Goal: Information Seeking & Learning: Compare options

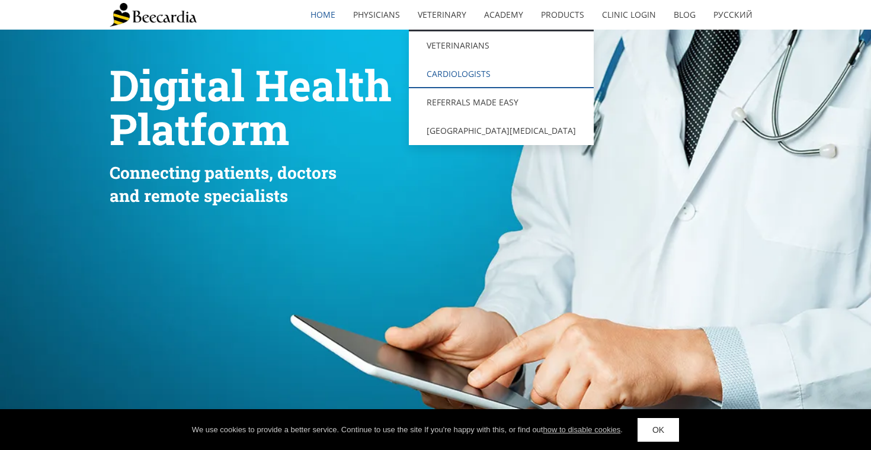
click at [471, 71] on link "Cardiologists" at bounding box center [501, 74] width 185 height 28
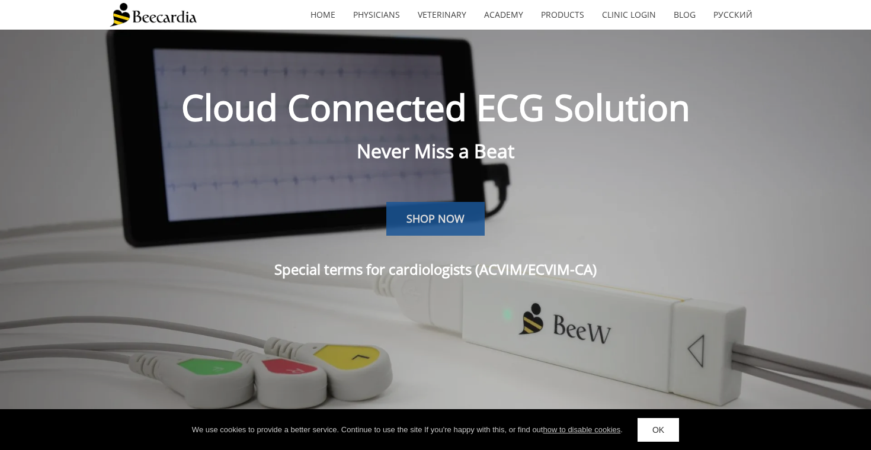
click at [432, 215] on span "SHOP NOW" at bounding box center [436, 219] width 58 height 14
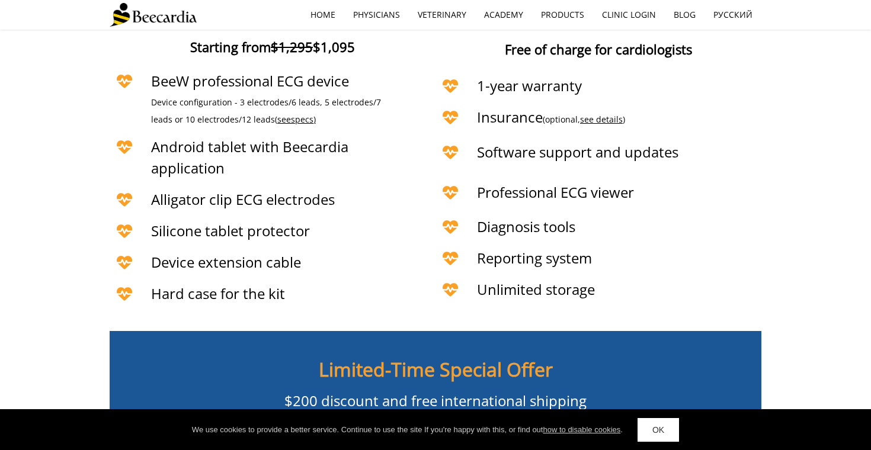
scroll to position [2533, 0]
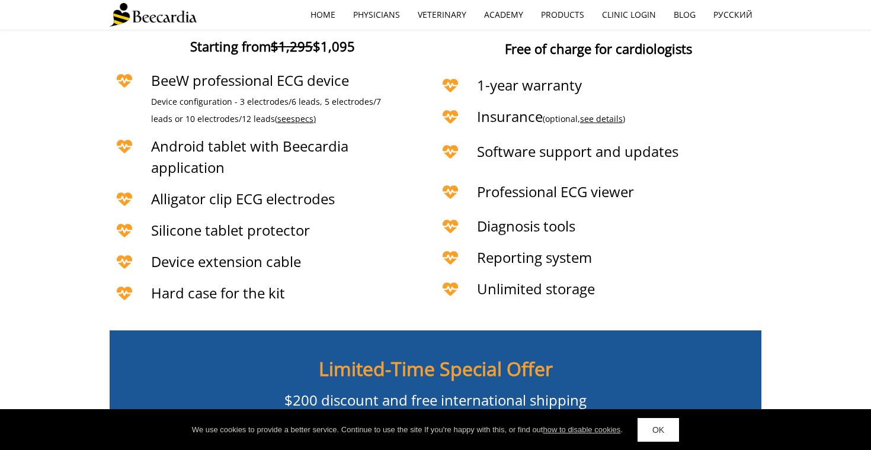
click at [291, 124] on span "specs)" at bounding box center [303, 118] width 25 height 11
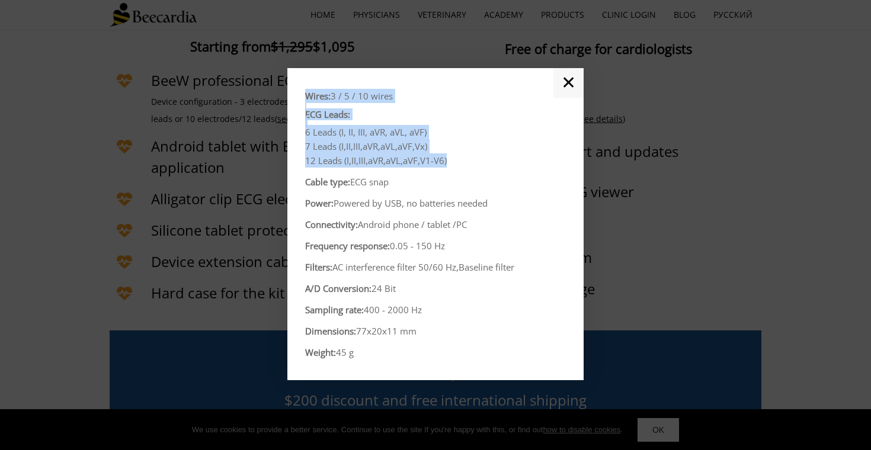
drag, startPoint x: 305, startPoint y: 132, endPoint x: 463, endPoint y: 165, distance: 162.1
click at [463, 165] on div "Wires: 3 / 5 / 10 wires ECG Leads: 6 Leads (I, II, III, aVR, aVL, aVF) 7 Leads …" at bounding box center [435, 224] width 296 height 312
click at [463, 165] on p "12 Leads (I,II,III,aVR,aVL,aVF,V1-V6)" at bounding box center [435, 160] width 261 height 14
drag, startPoint x: 463, startPoint y: 165, endPoint x: 303, endPoint y: 92, distance: 175.8
click at [303, 92] on div "Wires: 3 / 5 / 10 wires ECG Leads: 6 Leads (I, II, III, aVR, aVL, aVF) 7 Leads …" at bounding box center [435, 224] width 296 height 312
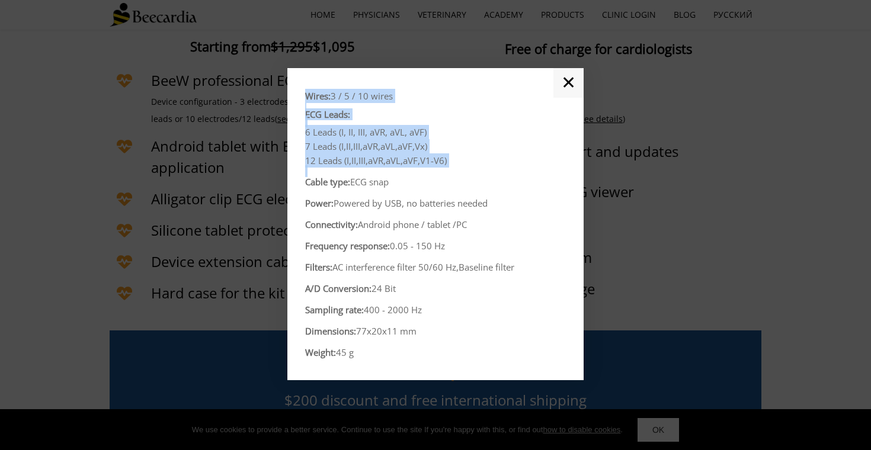
click at [303, 92] on div "Wires: 3 / 5 / 10 wires ECG Leads: 6 Leads (I, II, III, aVR, aVL, aVF) 7 Leads …" at bounding box center [435, 224] width 296 height 312
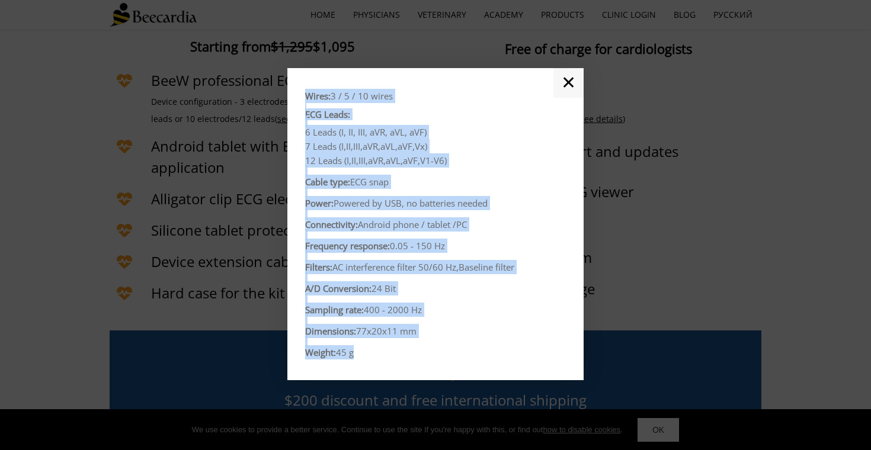
drag, startPoint x: 305, startPoint y: 97, endPoint x: 384, endPoint y: 351, distance: 266.2
click at [384, 351] on div "Wires: 3 / 5 / 10 wires ECG Leads: 6 Leads (I, II, III, aVR, aVL, aVF) 7 Leads …" at bounding box center [435, 224] width 261 height 270
click at [384, 351] on p "Weight: 45 g" at bounding box center [435, 352] width 261 height 14
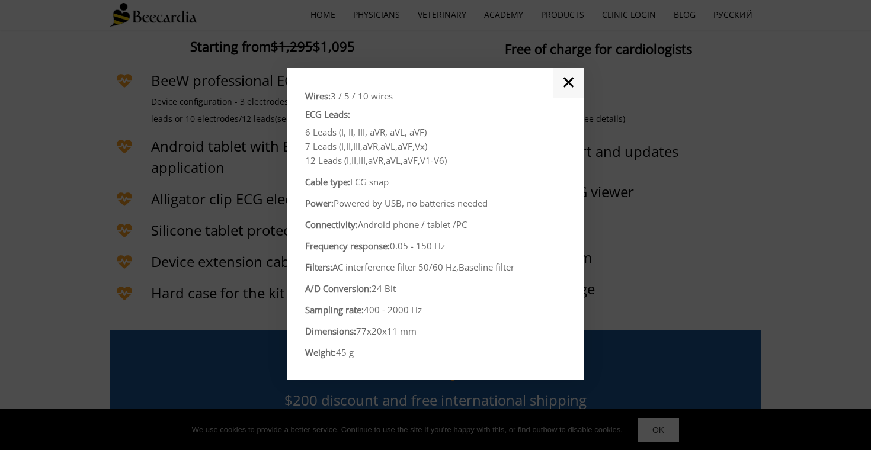
click at [568, 88] on link "✕" at bounding box center [568, 83] width 30 height 30
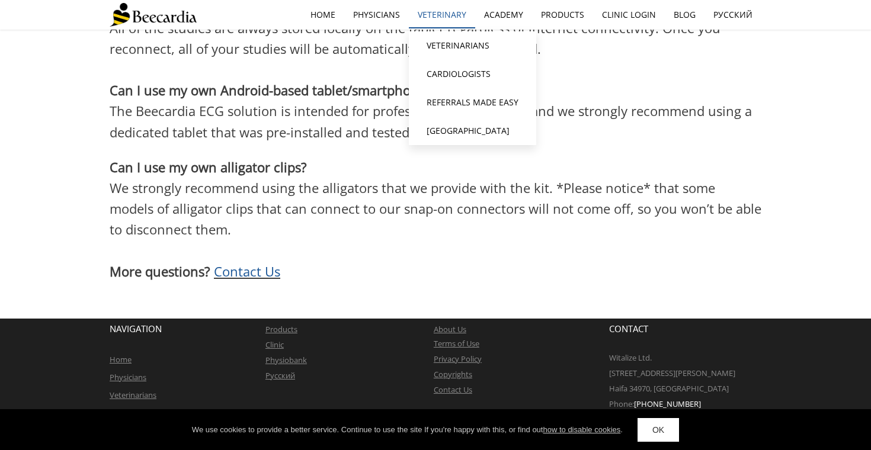
scroll to position [3195, 0]
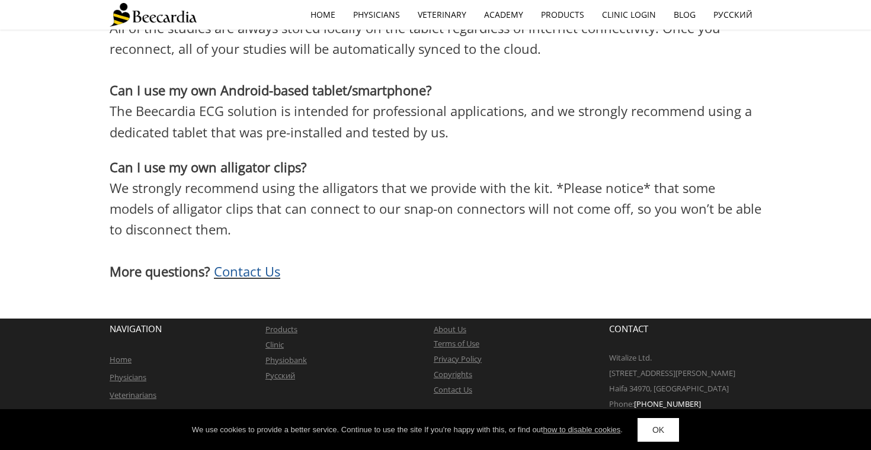
click at [325, 222] on p "We strongly recommend using the alligators that we provide with the kit. *Pleas…" at bounding box center [436, 209] width 652 height 63
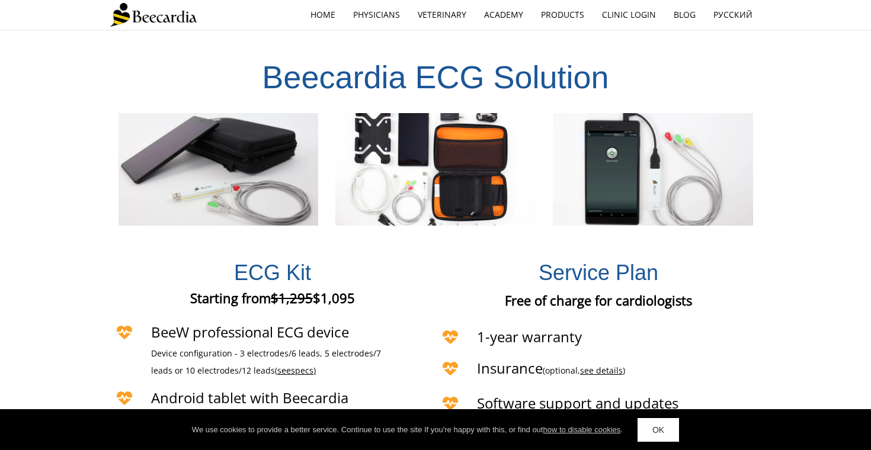
scroll to position [2281, 0]
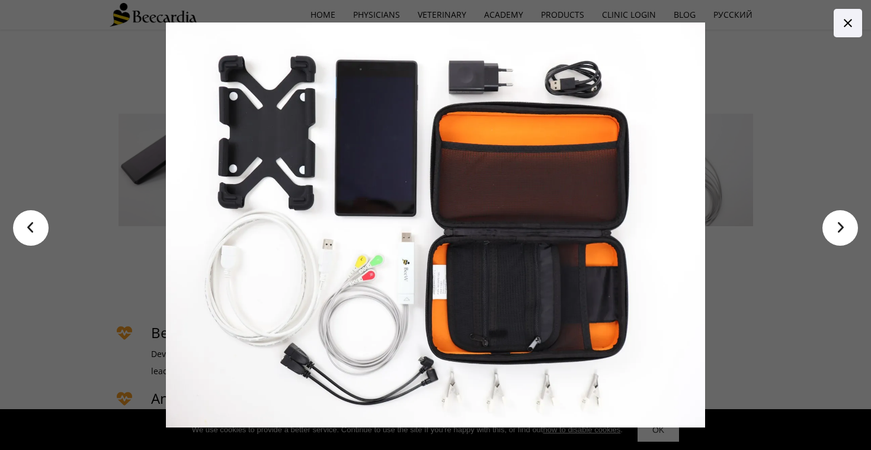
click at [834, 222] on link ">" at bounding box center [841, 228] width 36 height 36
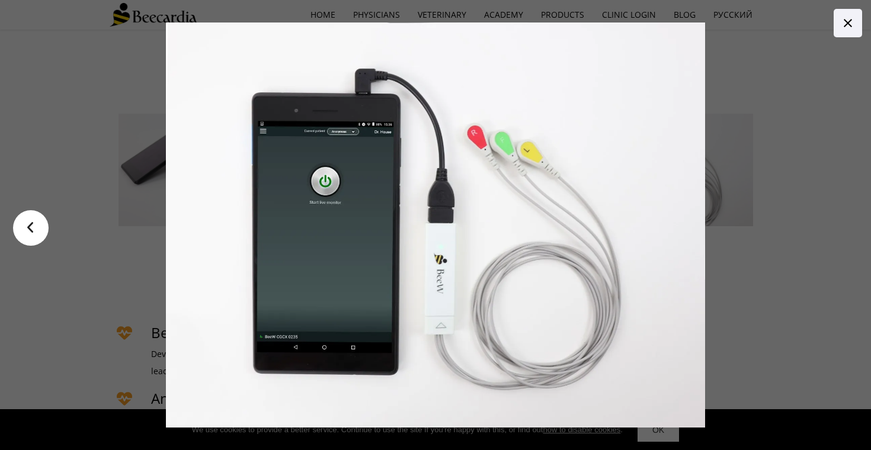
click at [792, 222] on div at bounding box center [558, 225] width 784 height 405
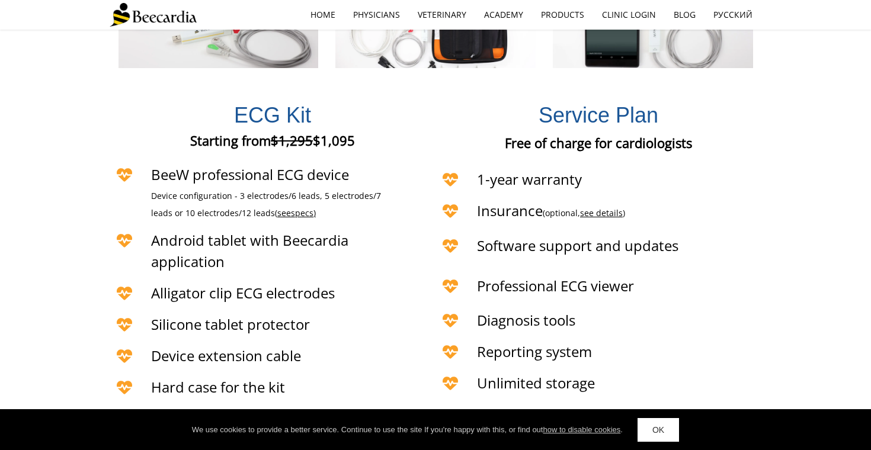
scroll to position [2441, 0]
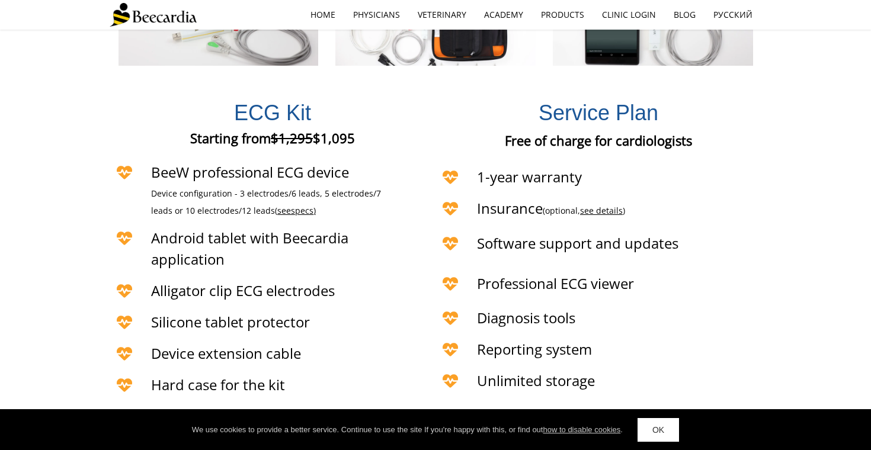
click at [277, 216] on span "see" at bounding box center [284, 210] width 14 height 11
click at [281, 215] on div at bounding box center [435, 225] width 871 height 450
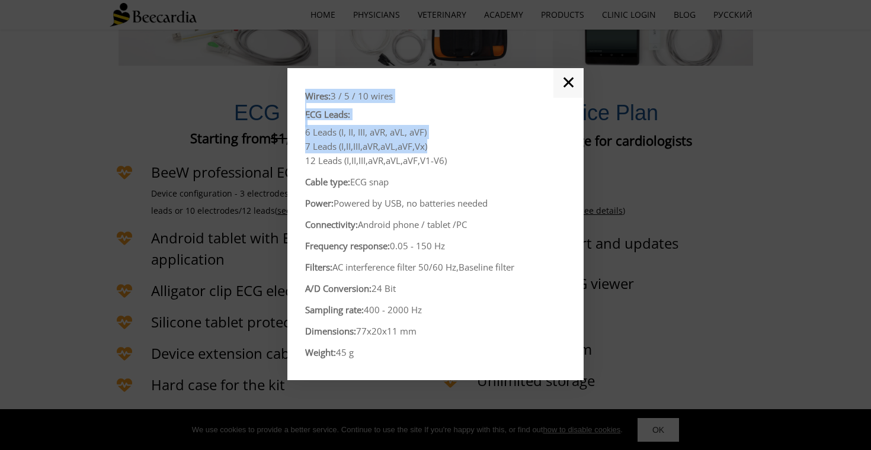
drag, startPoint x: 305, startPoint y: 146, endPoint x: 438, endPoint y: 150, distance: 133.4
click at [439, 150] on div "Wires: 3 / 5 / 10 wires ECG Leads: 6 Leads (I, II, III, aVR, aVL, aVF) 7 Leads …" at bounding box center [435, 224] width 296 height 312
click at [438, 150] on p "7 Leads (I,II,III,aVR,aVL,aVF,Vx)" at bounding box center [435, 146] width 261 height 14
drag, startPoint x: 453, startPoint y: 162, endPoint x: 302, endPoint y: 87, distance: 168.5
click at [302, 85] on div "Wires: 3 / 5 / 10 wires ECG Leads: 6 Leads (I, II, III, aVR, aVL, aVF) 7 Leads …" at bounding box center [435, 224] width 296 height 312
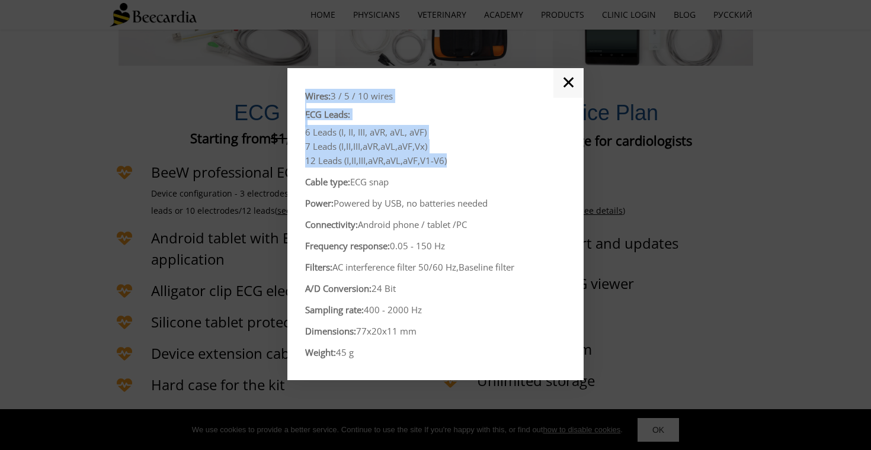
click at [302, 87] on div "Wires: 3 / 5 / 10 wires ECG Leads: 6 Leads (I, II, III, aVR, aVL, aVF) 7 Leads …" at bounding box center [435, 224] width 296 height 312
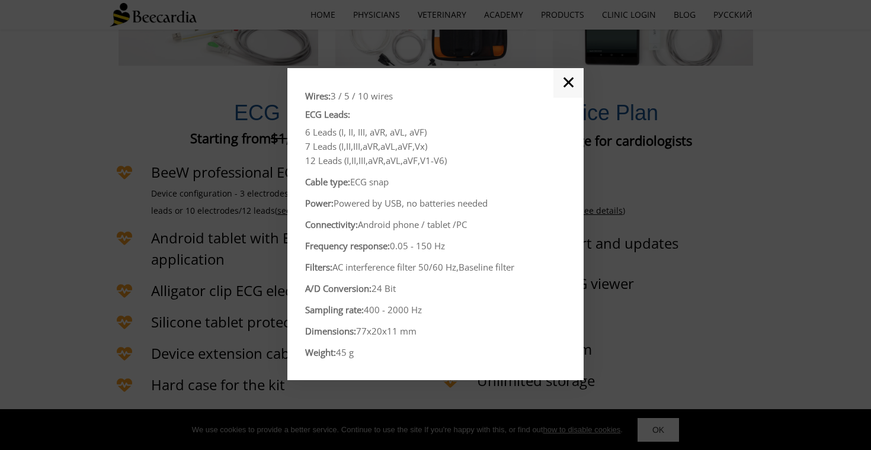
click at [565, 76] on link "✕" at bounding box center [568, 83] width 30 height 30
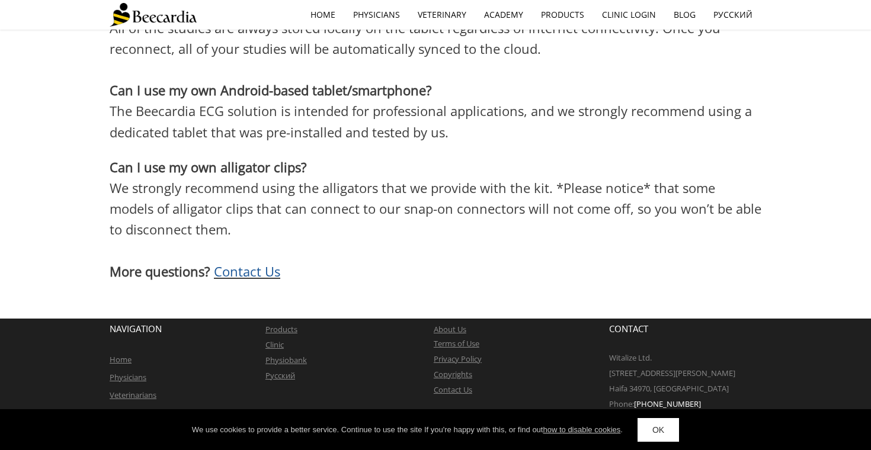
click at [656, 434] on link "OK" at bounding box center [658, 430] width 41 height 24
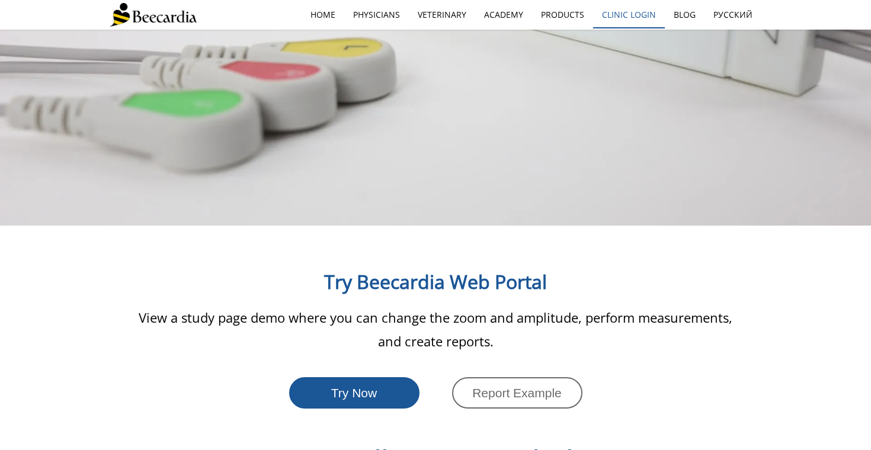
scroll to position [1783, 0]
